Goal: Task Accomplishment & Management: Manage account settings

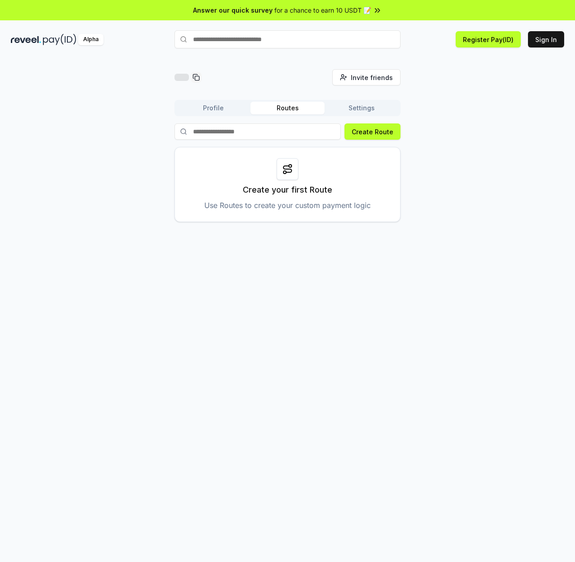
click at [212, 110] on button "Profile" at bounding box center [213, 108] width 74 height 13
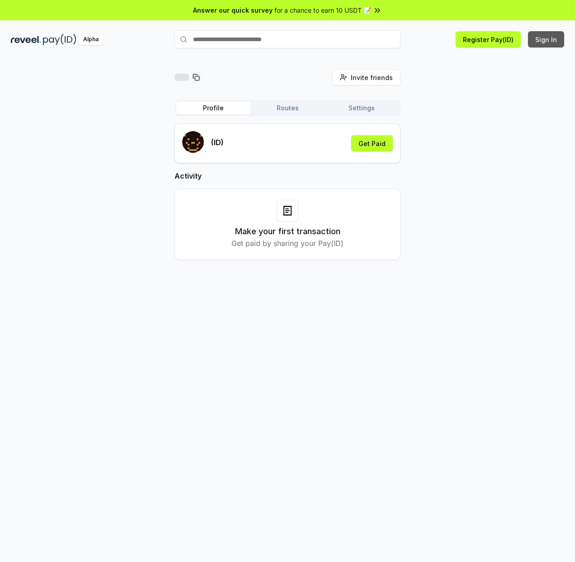
click at [553, 33] on button "Sign In" at bounding box center [546, 39] width 36 height 16
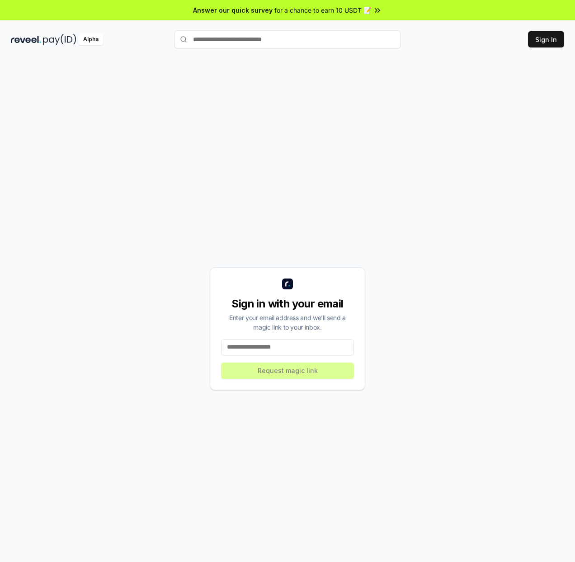
click at [288, 348] on input at bounding box center [287, 347] width 133 height 16
click at [265, 347] on input at bounding box center [287, 347] width 133 height 16
click at [275, 347] on input at bounding box center [287, 347] width 133 height 16
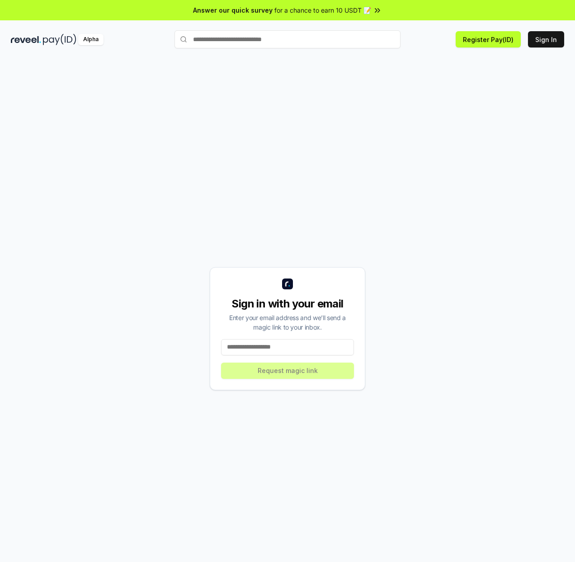
click at [275, 347] on input at bounding box center [287, 347] width 133 height 16
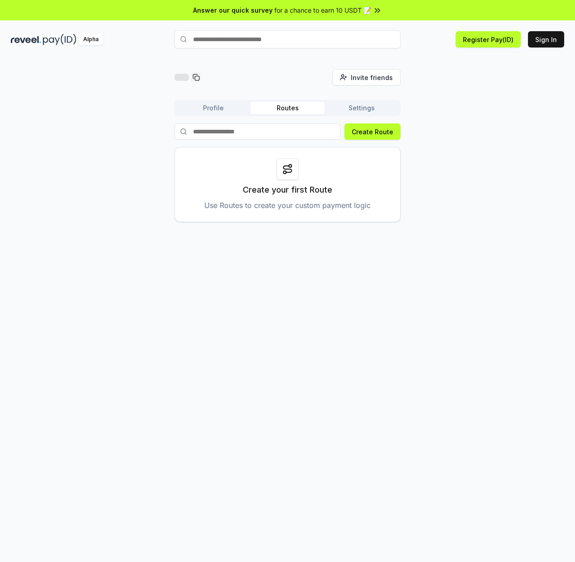
click at [251, 274] on div "Invite friends Invite Profile Routes Settings Create Route Create your first Ro…" at bounding box center [287, 319] width 575 height 537
click at [209, 106] on button "Profile" at bounding box center [213, 108] width 74 height 13
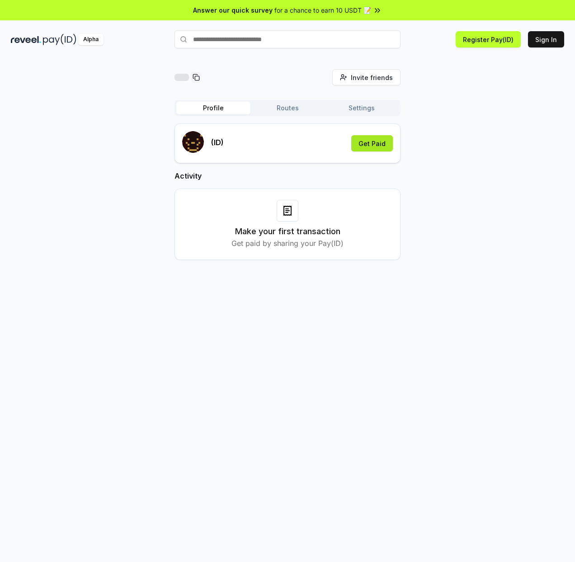
click at [377, 143] on button "Get Paid" at bounding box center [372, 143] width 42 height 16
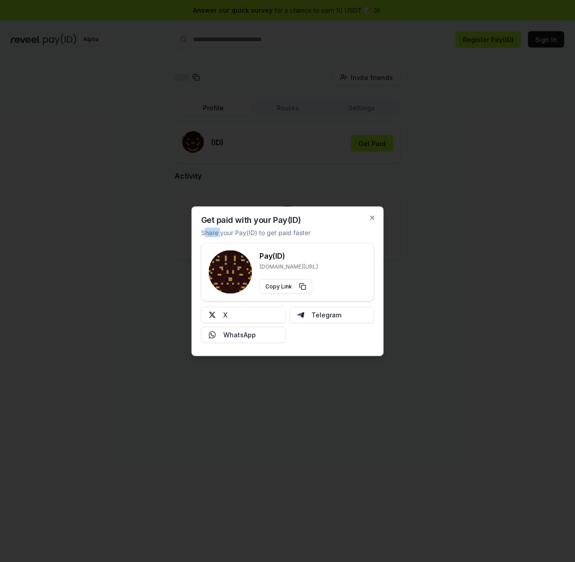
drag, startPoint x: 206, startPoint y: 232, endPoint x: 261, endPoint y: 231, distance: 55.6
click at [255, 232] on p "Share your Pay(ID) to get paid faster" at bounding box center [255, 231] width 109 height 9
click at [272, 231] on p "Share your Pay(ID) to get paid faster" at bounding box center [255, 231] width 109 height 9
click at [372, 218] on icon "button" at bounding box center [373, 218] width 4 height 4
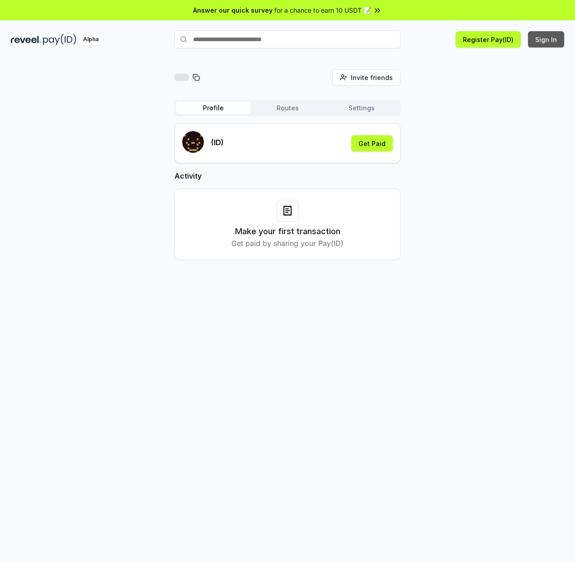
click at [547, 39] on button "Sign In" at bounding box center [546, 39] width 36 height 16
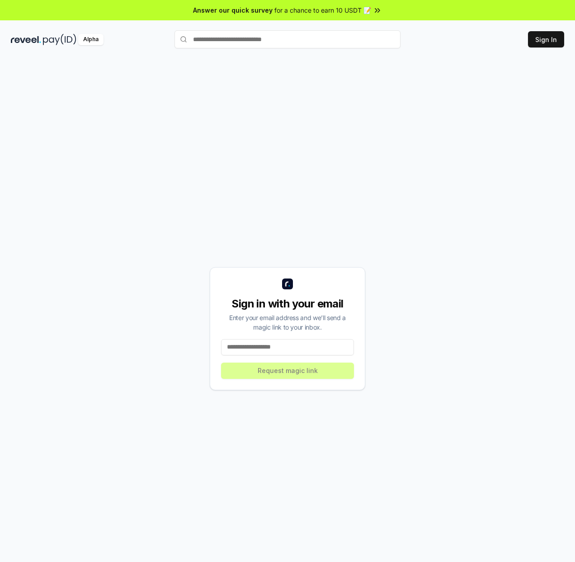
click at [254, 350] on input at bounding box center [287, 347] width 133 height 16
click at [272, 348] on input at bounding box center [287, 347] width 133 height 16
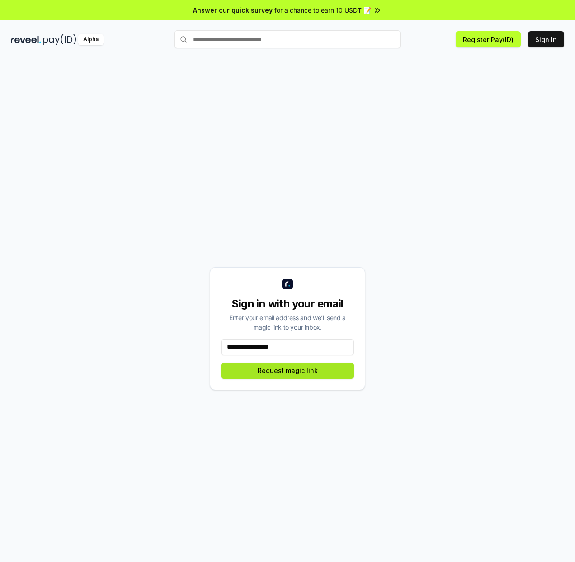
type input "**********"
click at [288, 368] on button "Request magic link" at bounding box center [287, 371] width 133 height 16
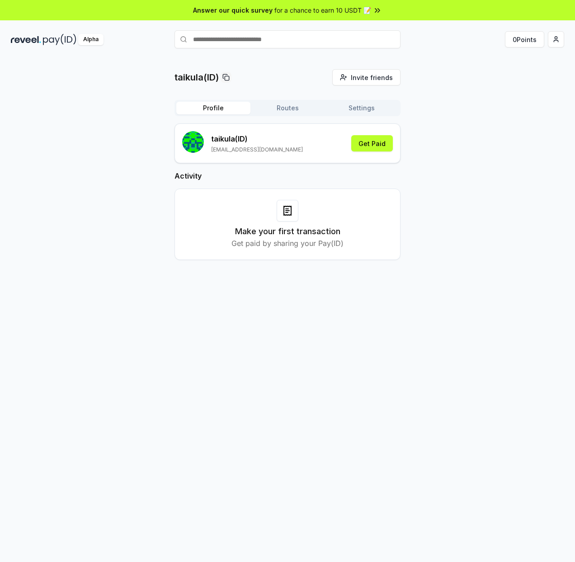
click at [263, 267] on div "taikula (ID) [EMAIL_ADDRESS][DOMAIN_NAME] Get Paid Activity Make your first tra…" at bounding box center [288, 198] width 226 height 151
drag, startPoint x: 290, startPoint y: 108, endPoint x: 302, endPoint y: 108, distance: 12.2
click at [290, 108] on button "Routes" at bounding box center [288, 108] width 74 height 13
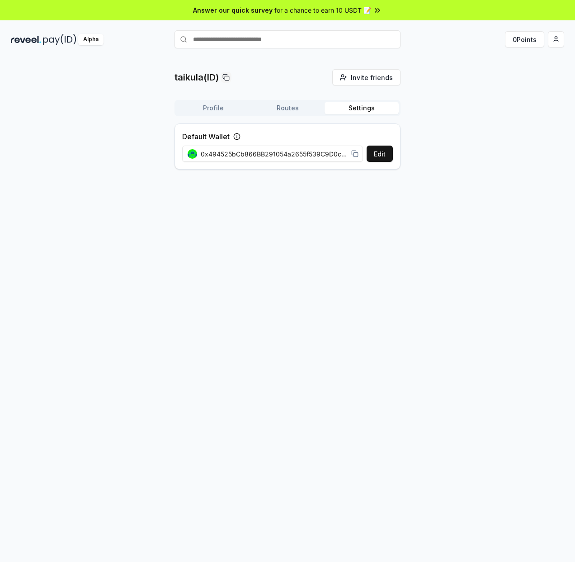
click at [359, 107] on button "Settings" at bounding box center [362, 108] width 74 height 13
click at [331, 154] on span "0x494525bCb866BB291054a2655f539C9D0cf74bFc" at bounding box center [274, 153] width 147 height 9
drag, startPoint x: 300, startPoint y: 153, endPoint x: 362, endPoint y: 153, distance: 61.5
click at [362, 153] on div "0x494525bCb866BB291054a2655f539C9D0cf74bFc" at bounding box center [273, 154] width 182 height 20
click at [355, 152] on icon at bounding box center [354, 153] width 7 height 7
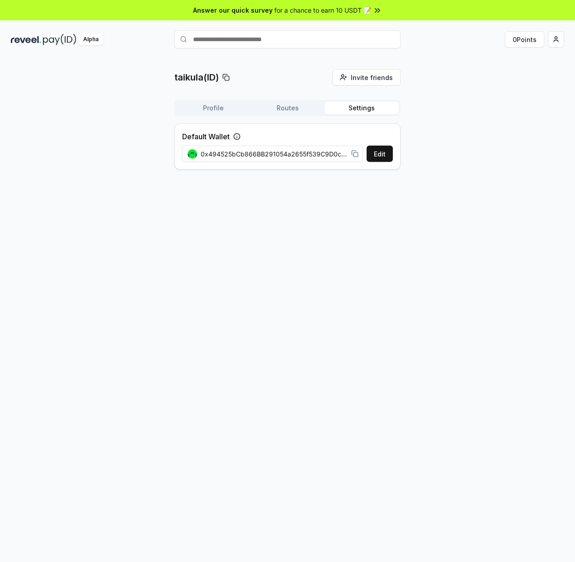
click at [357, 232] on div "taikula(ID) Invite friends Invite Profile Routes Settings Default Wallet Edit 0…" at bounding box center [287, 319] width 575 height 537
click at [208, 109] on button "Profile" at bounding box center [213, 108] width 74 height 13
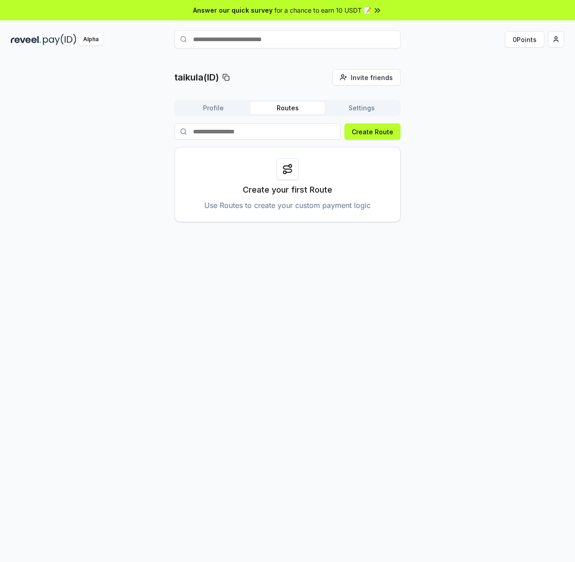
click at [284, 109] on button "Routes" at bounding box center [288, 108] width 74 height 13
click at [215, 108] on button "Profile" at bounding box center [213, 108] width 74 height 13
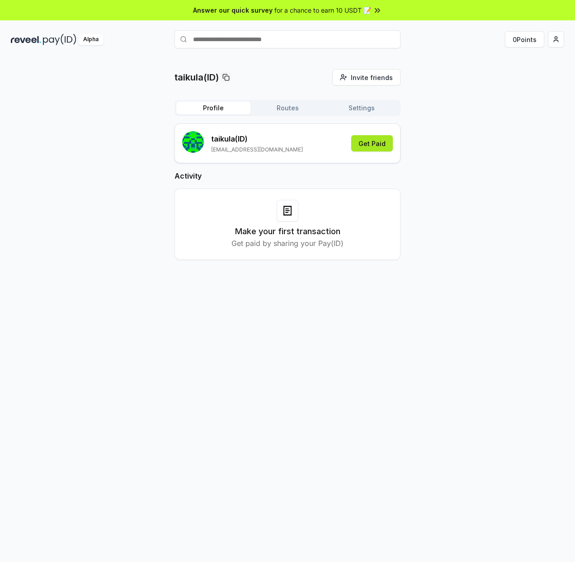
click at [367, 138] on button "Get Paid" at bounding box center [372, 143] width 42 height 16
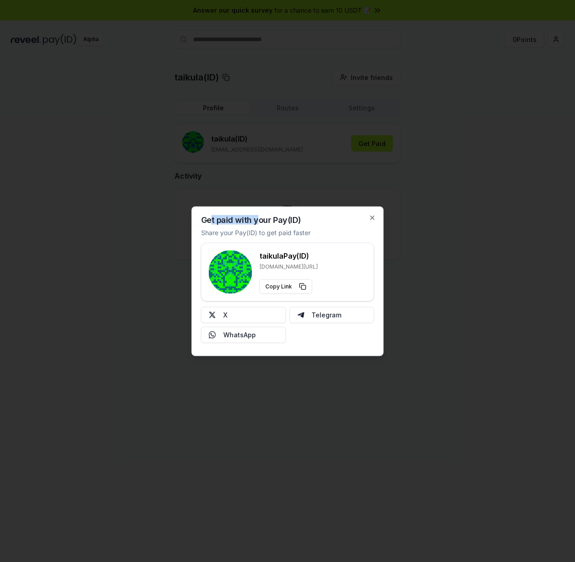
drag, startPoint x: 223, startPoint y: 220, endPoint x: 287, endPoint y: 224, distance: 64.4
click at [287, 224] on div "Get paid with your Pay(ID) Share your Pay(ID) to get paid faster taikula Pay(ID…" at bounding box center [288, 281] width 192 height 150
drag, startPoint x: 260, startPoint y: 266, endPoint x: 316, endPoint y: 267, distance: 55.6
click at [316, 267] on div "taikula Pay(ID) [DOMAIN_NAME][URL] Copy Link" at bounding box center [288, 271] width 158 height 43
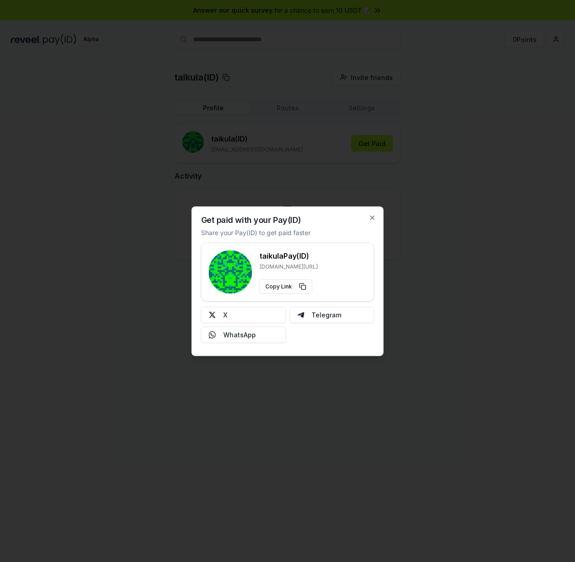
click at [269, 257] on h3 "taikula Pay(ID)" at bounding box center [289, 255] width 58 height 11
click at [292, 257] on h3 "taikula Pay(ID)" at bounding box center [289, 255] width 58 height 11
click at [313, 257] on div "taikula Pay(ID) [DOMAIN_NAME][URL] Copy Link" at bounding box center [288, 271] width 158 height 43
click at [284, 259] on h3 "taikula Pay(ID)" at bounding box center [289, 255] width 58 height 11
click at [282, 285] on button "Copy Link" at bounding box center [286, 286] width 53 height 14
